Goal: Navigation & Orientation: Find specific page/section

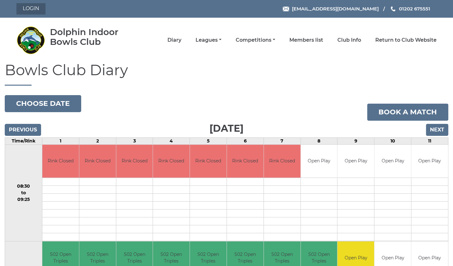
click at [36, 9] on link "Login" at bounding box center [30, 8] width 29 height 11
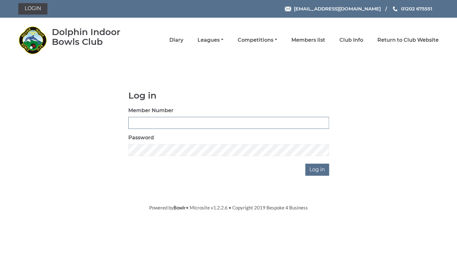
type input "3734"
click at [318, 169] on input "Log in" at bounding box center [317, 170] width 24 height 12
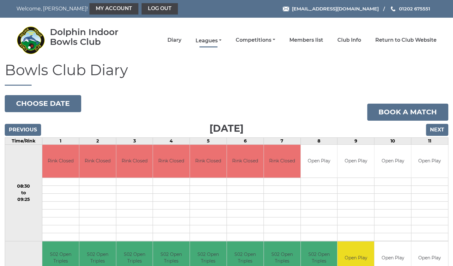
click at [221, 40] on link "Leagues" at bounding box center [209, 40] width 26 height 7
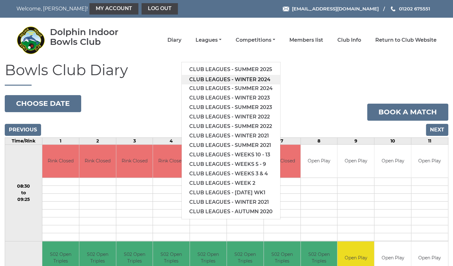
click at [255, 80] on link "Club leagues - Winter 2024" at bounding box center [231, 79] width 99 height 9
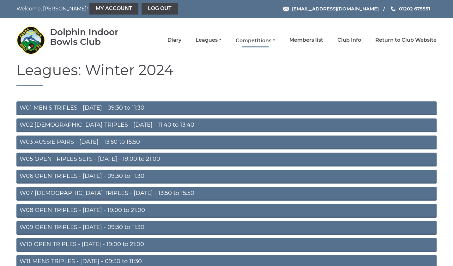
click at [270, 41] on link "Competitions" at bounding box center [255, 40] width 39 height 7
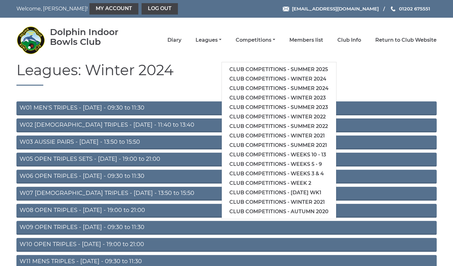
click at [293, 80] on link "Club competitions - Winter 2024" at bounding box center [279, 78] width 114 height 9
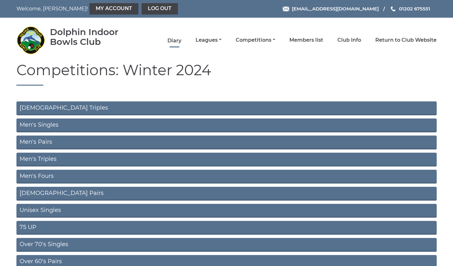
click at [181, 43] on link "Diary" at bounding box center [174, 40] width 14 height 7
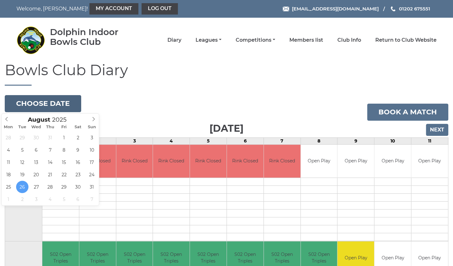
click at [44, 106] on button "Choose date" at bounding box center [43, 103] width 76 height 17
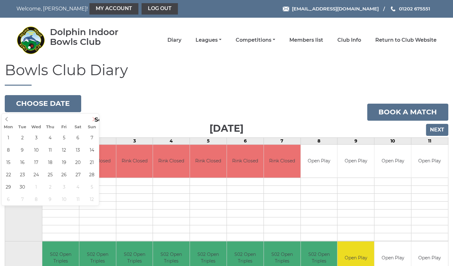
click at [94, 119] on icon at bounding box center [93, 119] width 4 height 4
type input "[DATE]"
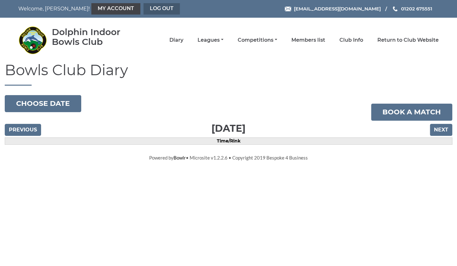
click at [143, 9] on link "Log out" at bounding box center [161, 8] width 36 height 11
